Goal: Transaction & Acquisition: Purchase product/service

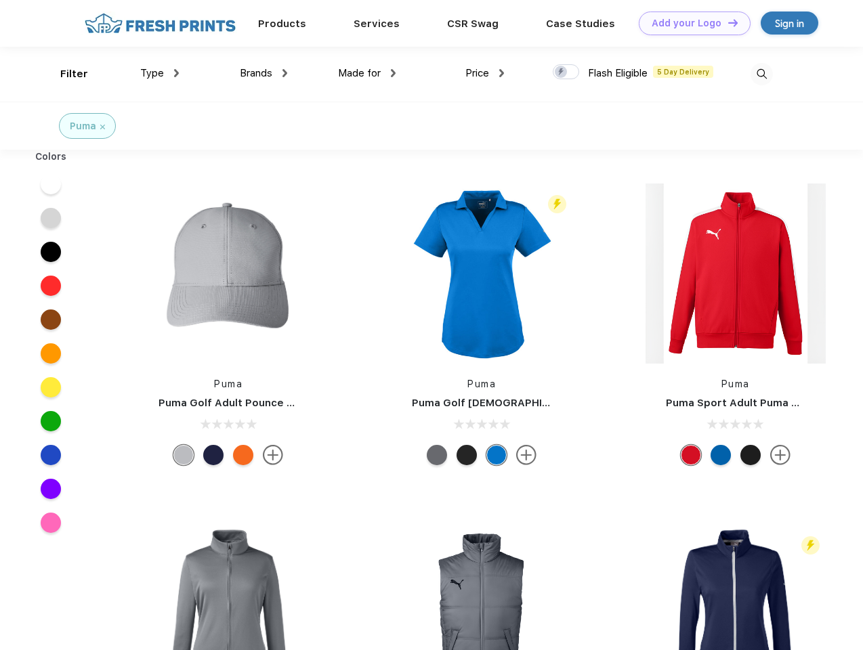
click at [690, 23] on link "Add your Logo Design Tool" at bounding box center [695, 24] width 112 height 24
click at [0, 0] on div "Design Tool" at bounding box center [0, 0] width 0 height 0
click at [727, 22] on link "Add your Logo Design Tool" at bounding box center [695, 24] width 112 height 24
click at [65, 74] on div "Filter" at bounding box center [74, 74] width 28 height 16
click at [160, 73] on span "Type" at bounding box center [152, 73] width 24 height 12
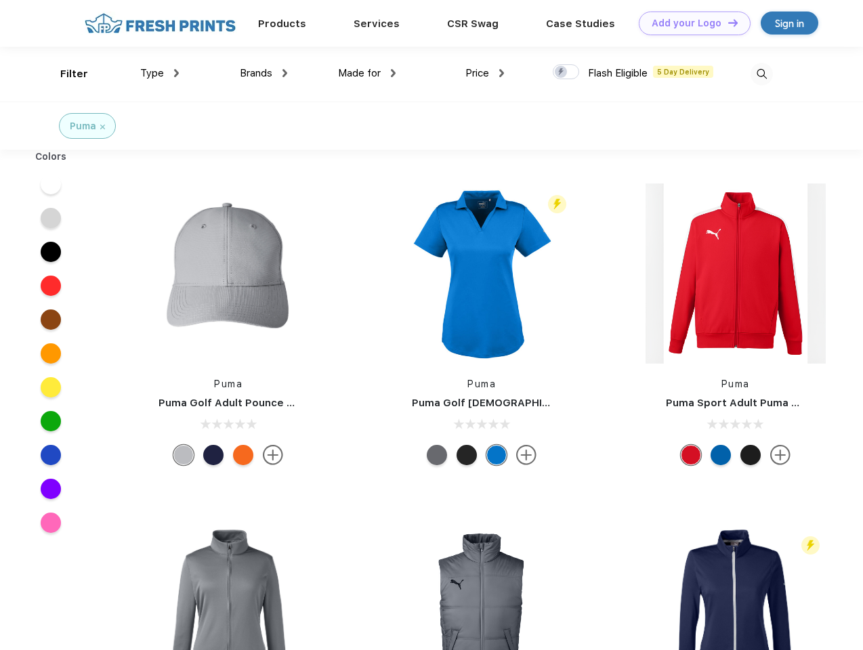
click at [263, 73] on span "Brands" at bounding box center [256, 73] width 33 height 12
click at [367, 73] on span "Made for" at bounding box center [359, 73] width 43 height 12
click at [485, 73] on span "Price" at bounding box center [477, 73] width 24 height 12
click at [566, 72] on div at bounding box center [566, 71] width 26 height 15
click at [562, 72] on input "checkbox" at bounding box center [557, 68] width 9 height 9
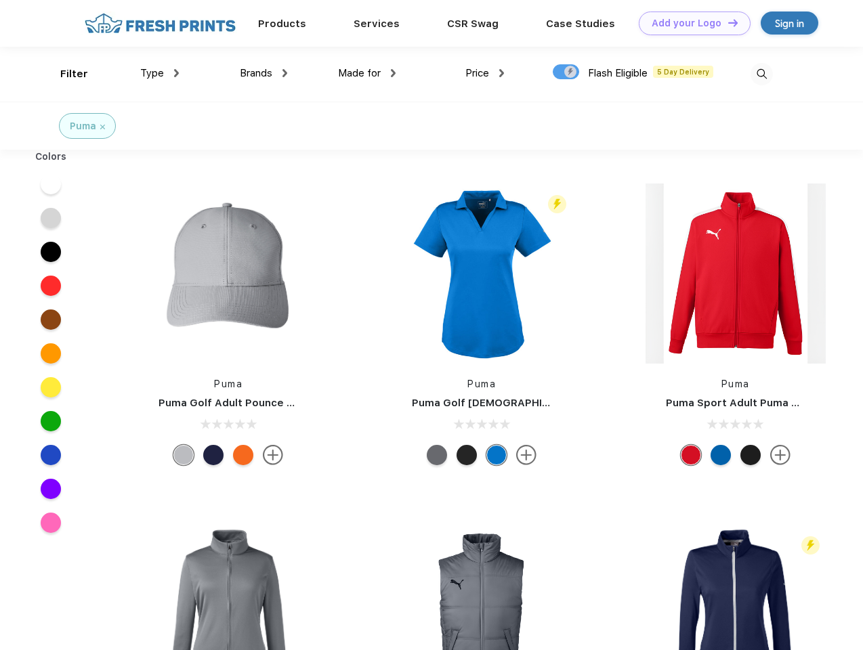
click at [761, 74] on img at bounding box center [762, 74] width 22 height 22
